Goal: Task Accomplishment & Management: Complete application form

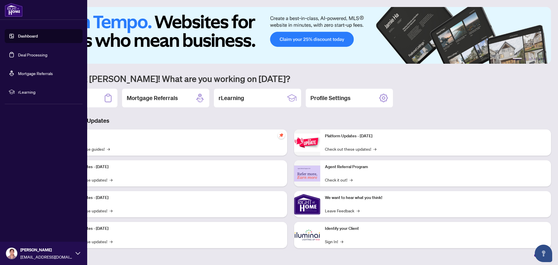
click at [28, 57] on link "Deal Processing" at bounding box center [32, 54] width 29 height 5
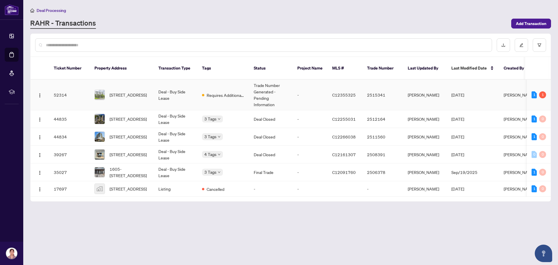
click at [151, 90] on td "[STREET_ADDRESS]" at bounding box center [122, 95] width 64 height 31
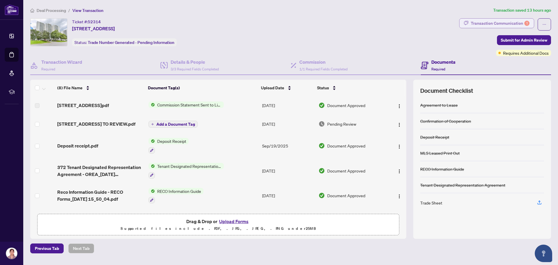
click at [498, 25] on div "Transaction Communication 1" at bounding box center [500, 23] width 59 height 9
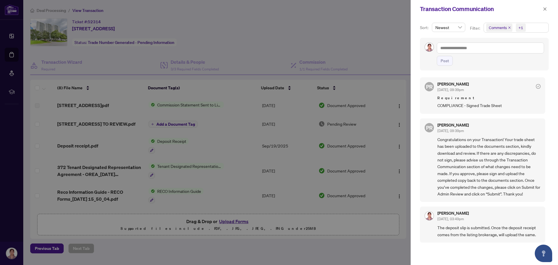
scroll to position [1, 0]
click at [547, 8] on button "button" at bounding box center [545, 9] width 8 height 7
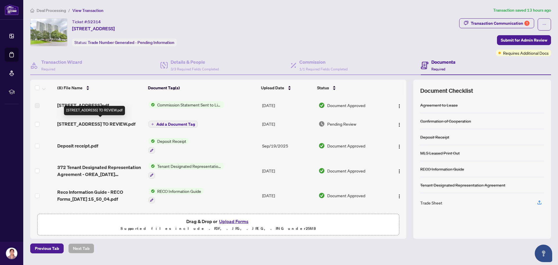
click at [87, 121] on span "[STREET_ADDRESS] TO REVIEW.pdf" at bounding box center [96, 123] width 78 height 7
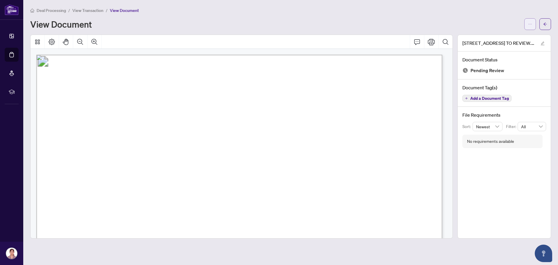
click at [533, 23] on button "button" at bounding box center [530, 24] width 12 height 12
click at [499, 39] on span "Download" at bounding box center [509, 36] width 44 height 6
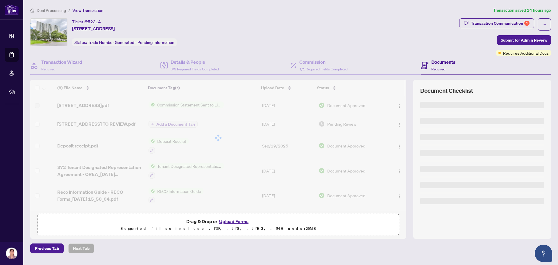
click at [231, 220] on button "Upload Forms" at bounding box center [233, 221] width 33 height 8
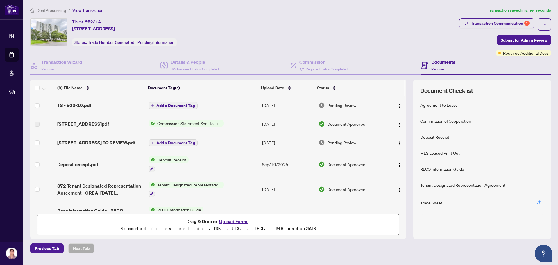
click at [163, 105] on span "Add a Document Tag" at bounding box center [175, 105] width 39 height 4
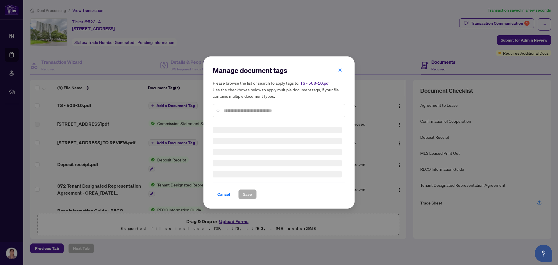
click at [230, 113] on input "text" at bounding box center [281, 110] width 117 height 6
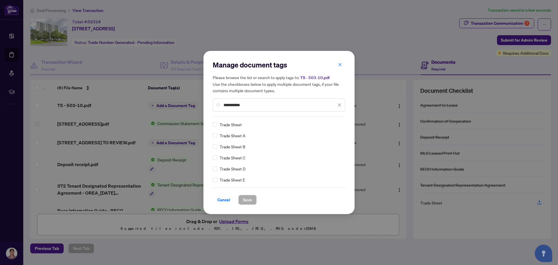
type input "**********"
click at [245, 199] on span "Save" at bounding box center [247, 199] width 9 height 9
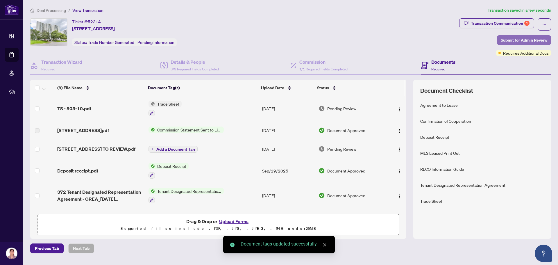
click at [529, 39] on span "Submit for Admin Review" at bounding box center [524, 39] width 46 height 9
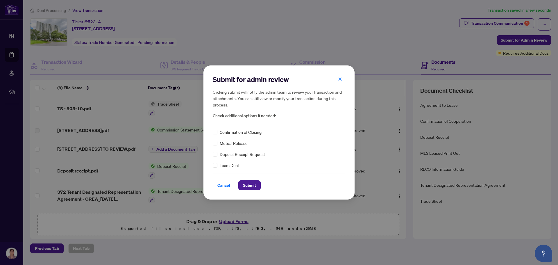
click at [246, 190] on div "Submit for admin review Clicking submit will notify the admin team to review yo…" at bounding box center [278, 132] width 151 height 134
click at [253, 187] on button "Submit" at bounding box center [249, 185] width 22 height 10
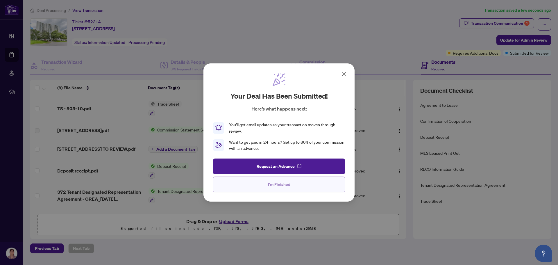
click at [248, 187] on button "I'm Finished" at bounding box center [279, 184] width 132 height 16
click at [248, 187] on td "Tenant Designated Representation Agreement" at bounding box center [203, 195] width 114 height 25
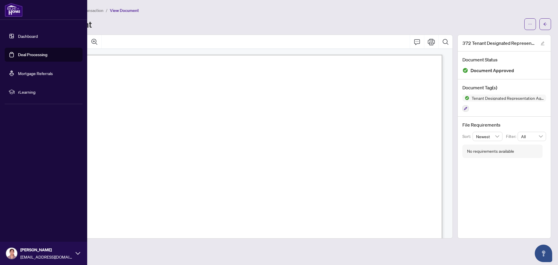
click at [31, 52] on link "Deal Processing" at bounding box center [32, 54] width 29 height 5
